Goal: Task Accomplishment & Management: Manage account settings

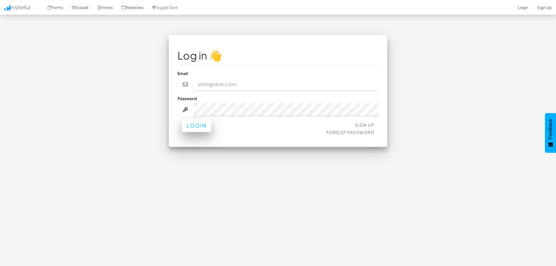
type input "[PERSON_NAME][EMAIL_ADDRESS][PERSON_NAME][DOMAIN_NAME]"
click at [201, 128] on button "Login" at bounding box center [196, 125] width 29 height 13
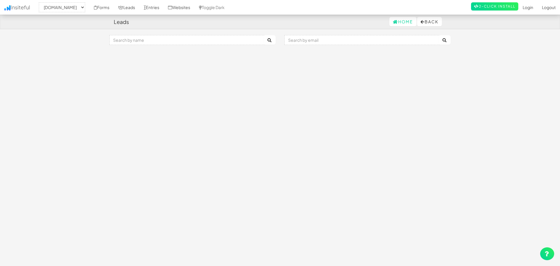
select select "1694"
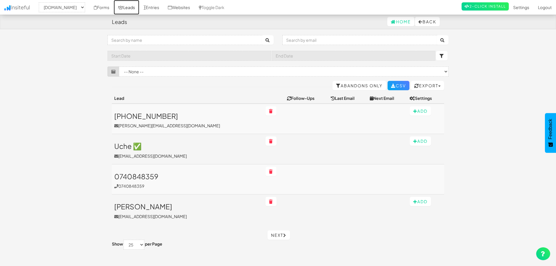
click at [139, 8] on link "Leads" at bounding box center [127, 7] width 26 height 15
select select "1694"
click at [164, 9] on link "Entries" at bounding box center [151, 7] width 24 height 15
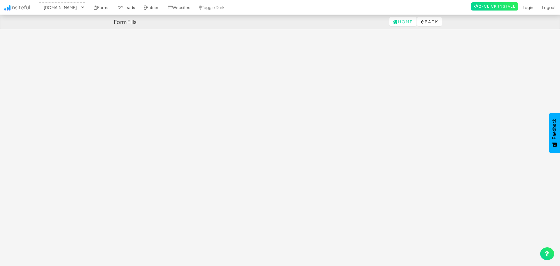
select select "1694"
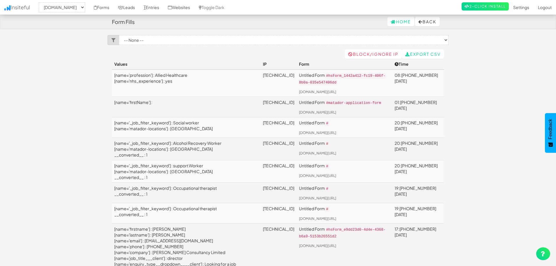
select select "1692"
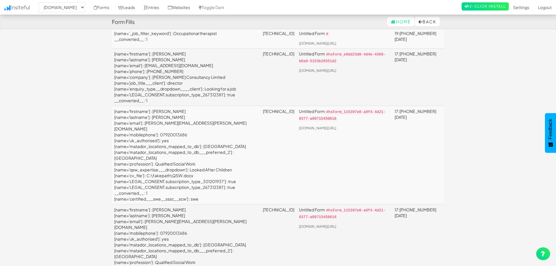
scroll to position [204, 0]
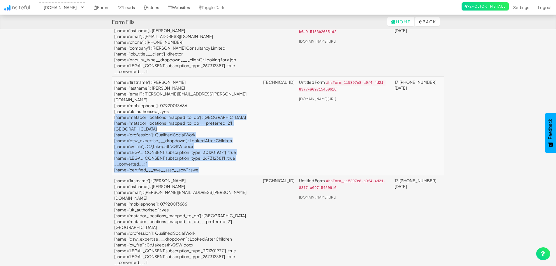
drag, startPoint x: 115, startPoint y: 144, endPoint x: 247, endPoint y: 176, distance: 136.2
click at [247, 175] on tr "[name='firstname'] : [PERSON_NAME] [name='lastname'] : [PERSON_NAME] [name='ema…" at bounding box center [278, 125] width 332 height 98
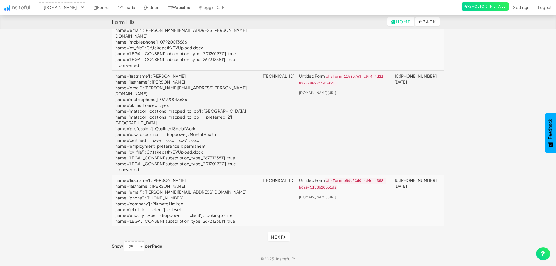
scroll to position [1482, 0]
click at [280, 236] on link "Next" at bounding box center [279, 236] width 22 height 9
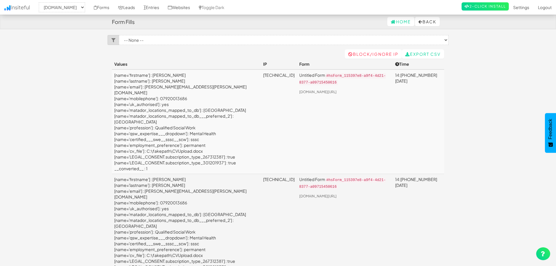
select select "1692"
click at [515, 6] on link "Settings" at bounding box center [521, 7] width 25 height 15
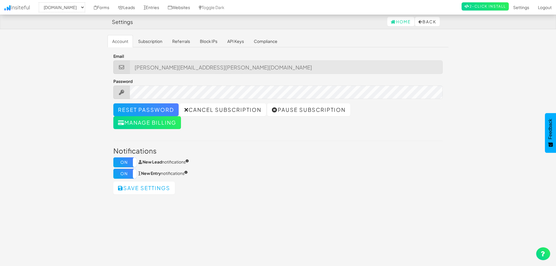
select select "1692"
click at [158, 43] on link "Subscription" at bounding box center [150, 41] width 34 height 12
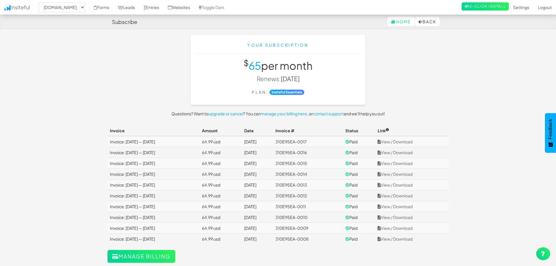
select select "1692"
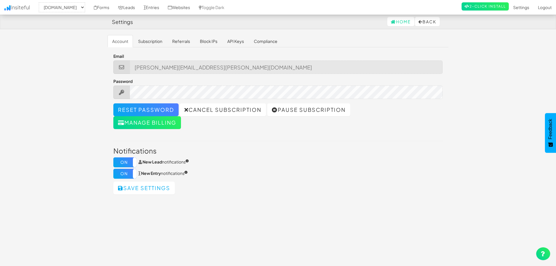
select select "1692"
click at [235, 42] on link "API Keys" at bounding box center [236, 41] width 26 height 12
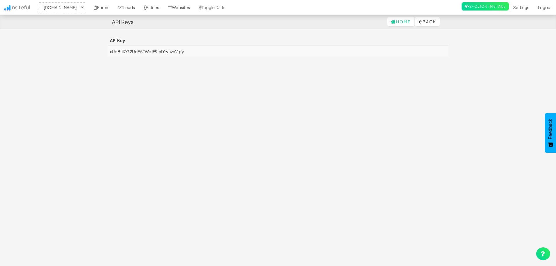
select select "1692"
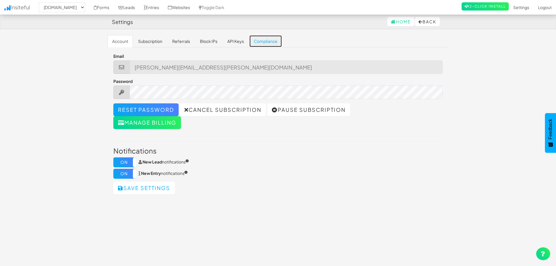
click at [266, 44] on link "Compliance" at bounding box center [265, 41] width 33 height 12
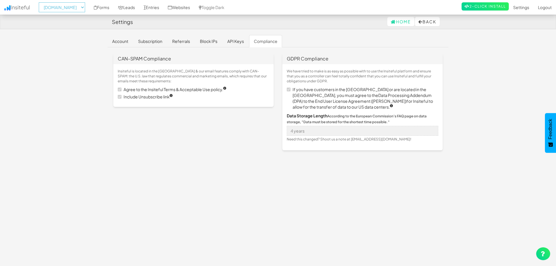
click at [82, 9] on select "-- None -- www.tripodpartners.com tripodpartners.com" at bounding box center [62, 7] width 46 height 10
select select "1694"
click at [41, 2] on select "-- None -- www.tripodpartners.com tripodpartners.com" at bounding box center [62, 7] width 46 height 10
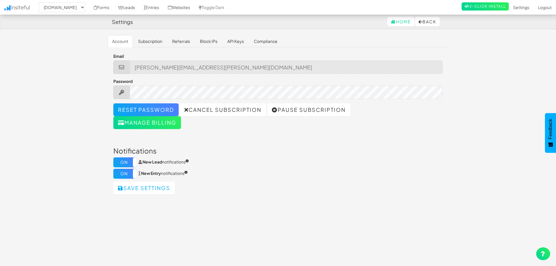
select select "1694"
click at [139, 8] on link "Leads" at bounding box center [127, 7] width 26 height 15
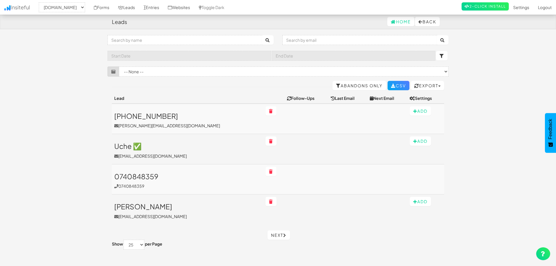
select select "1694"
click at [114, 9] on link "Forms" at bounding box center [101, 7] width 24 height 15
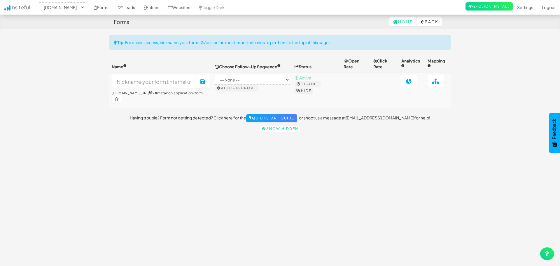
select select "1694"
click at [164, 10] on link "Entries" at bounding box center [151, 7] width 24 height 15
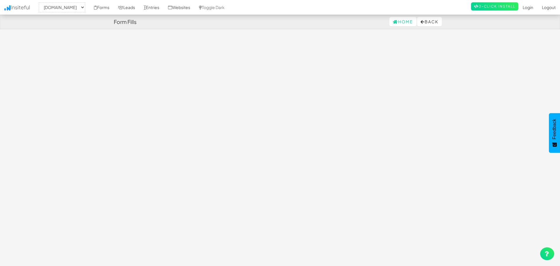
select select "1694"
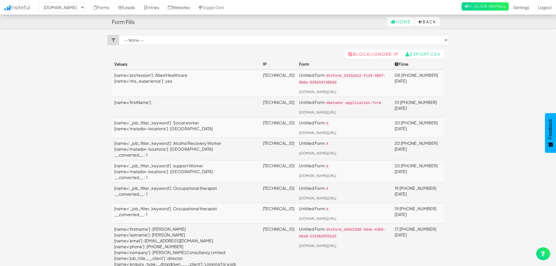
select select "1692"
click at [139, 8] on link "Leads" at bounding box center [127, 7] width 26 height 15
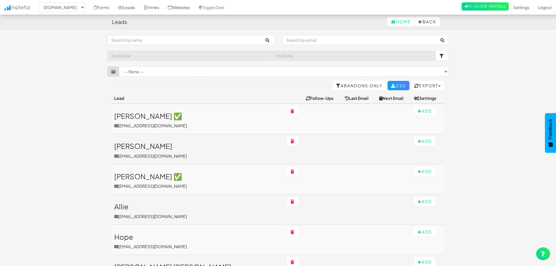
select select "1692"
click at [164, 6] on link "Entries" at bounding box center [151, 7] width 24 height 15
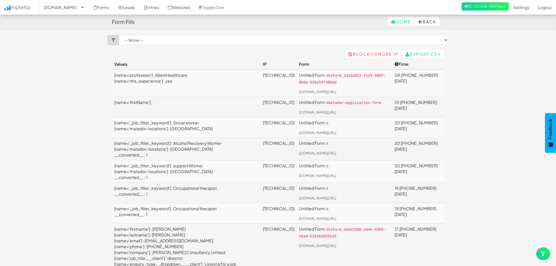
select select "1692"
click at [52, 8] on select "-- None -- www.tripodpartners.com tripodpartners.com" at bounding box center [62, 7] width 46 height 10
select select "1692"
click at [164, 9] on link "Entries" at bounding box center [151, 7] width 24 height 15
select select "1692"
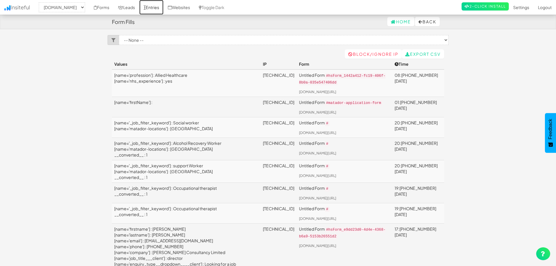
click at [164, 9] on link "Entries" at bounding box center [151, 7] width 24 height 15
select select "1692"
click at [114, 11] on link "Forms" at bounding box center [101, 7] width 24 height 15
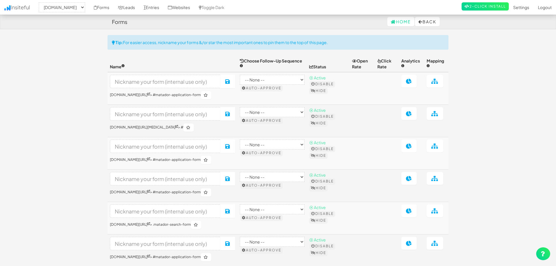
select select "1692"
click at [164, 8] on link "Entries" at bounding box center [151, 7] width 24 height 15
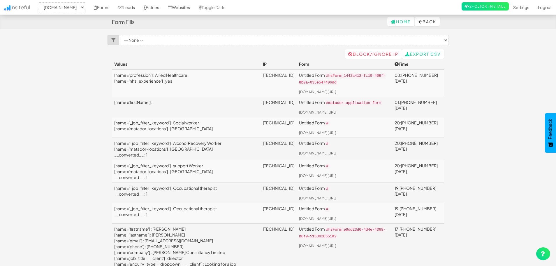
select select "1692"
drag, startPoint x: 175, startPoint y: 83, endPoint x: 113, endPoint y: 75, distance: 62.6
click at [113, 75] on td "[name='profession'] : Allied Healthcare [name='nhs_experience'] : yes" at bounding box center [186, 82] width 149 height 27
click at [168, 81] on td "[name='profession'] : Allied Healthcare [name='nhs_experience'] : yes" at bounding box center [186, 82] width 149 height 27
drag, startPoint x: 175, startPoint y: 81, endPoint x: 112, endPoint y: 76, distance: 63.8
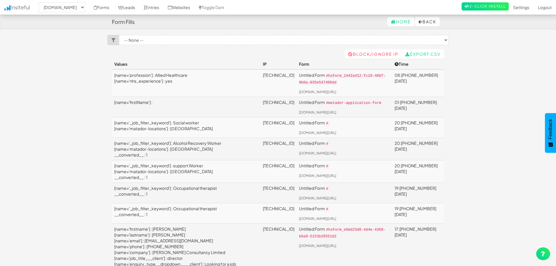
click at [185, 82] on td "[name='profession'] : Allied Healthcare [name='nhs_experience'] : yes" at bounding box center [186, 82] width 149 height 27
drag, startPoint x: 196, startPoint y: 82, endPoint x: 116, endPoint y: 76, distance: 80.6
click at [116, 76] on td "[name='profession'] : Allied Healthcare [name='nhs_experience'] : yes" at bounding box center [186, 82] width 149 height 27
click at [132, 76] on td "[name='profession'] : Allied Healthcare [name='nhs_experience'] : yes" at bounding box center [186, 82] width 149 height 27
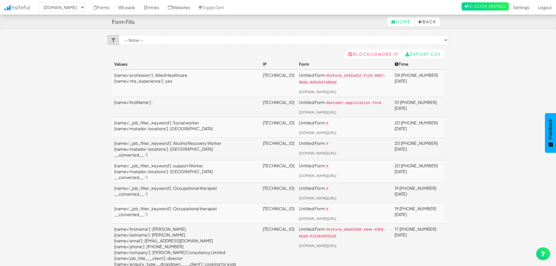
click at [152, 76] on td "[name='profession'] : Allied Healthcare [name='nhs_experience'] : yes" at bounding box center [186, 82] width 149 height 27
click at [152, 79] on td "[name='profession'] : Allied Healthcare [name='nhs_experience'] : yes" at bounding box center [186, 82] width 149 height 27
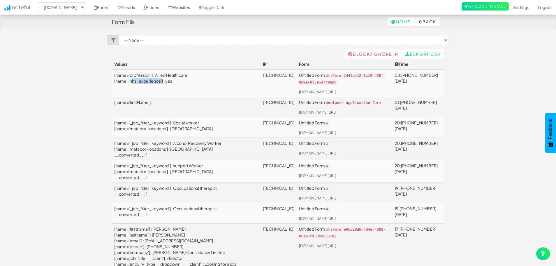
click at [152, 79] on td "[name='profession'] : Allied Healthcare [name='nhs_experience'] : yes" at bounding box center [186, 82] width 149 height 27
click at [185, 79] on td "[name='profession'] : Allied Healthcare [name='nhs_experience'] : yes" at bounding box center [186, 82] width 149 height 27
drag, startPoint x: 167, startPoint y: 80, endPoint x: 115, endPoint y: 76, distance: 52.6
click at [115, 76] on td "[name='profession'] : Allied Healthcare [name='nhs_experience'] : yes" at bounding box center [186, 82] width 149 height 27
